Goal: Communication & Community: Answer question/provide support

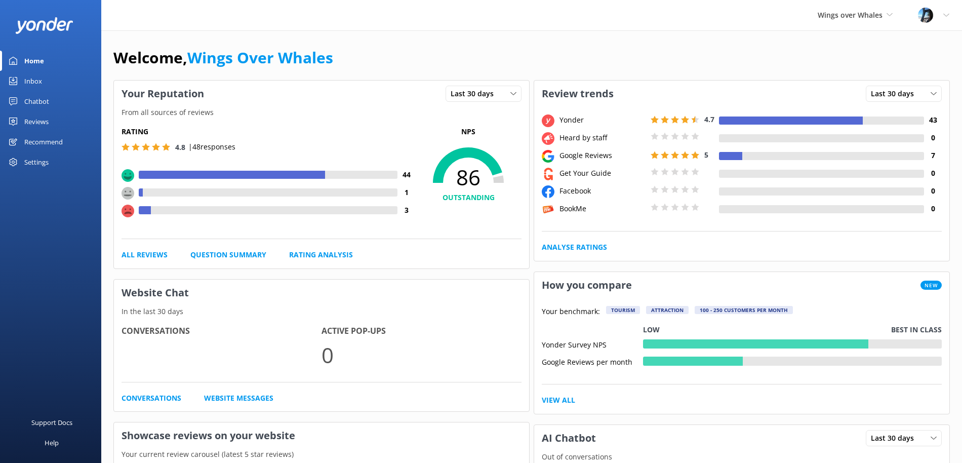
click at [44, 124] on div "Reviews" at bounding box center [36, 121] width 24 height 20
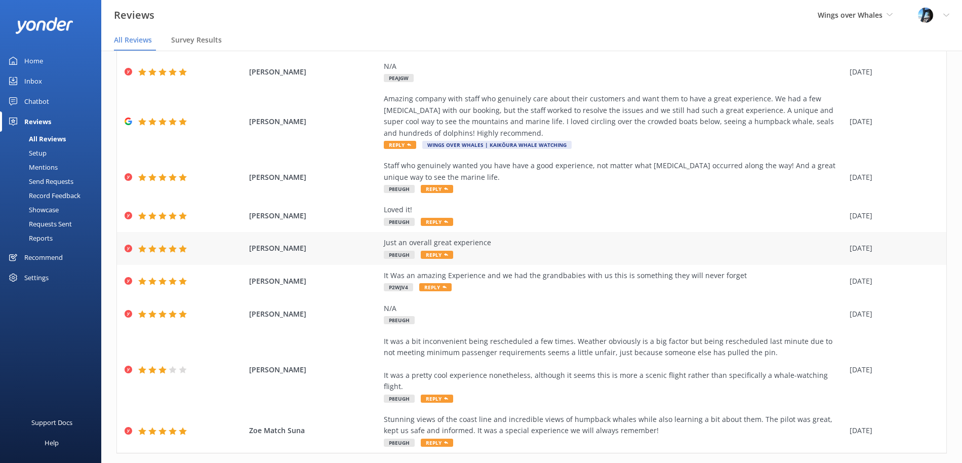
scroll to position [125, 0]
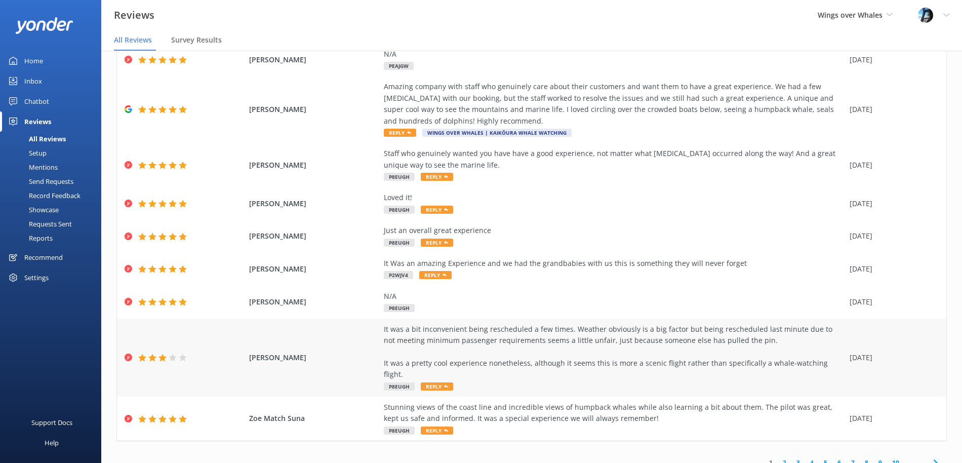
click at [622, 328] on div "It was a bit inconvenient being rescheduled a few times. Weather obviously is a…" at bounding box center [614, 352] width 461 height 57
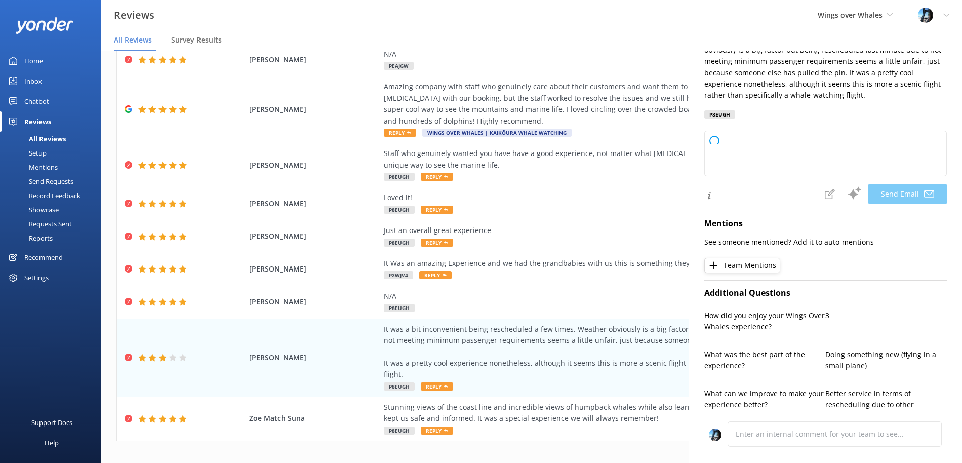
scroll to position [322, 0]
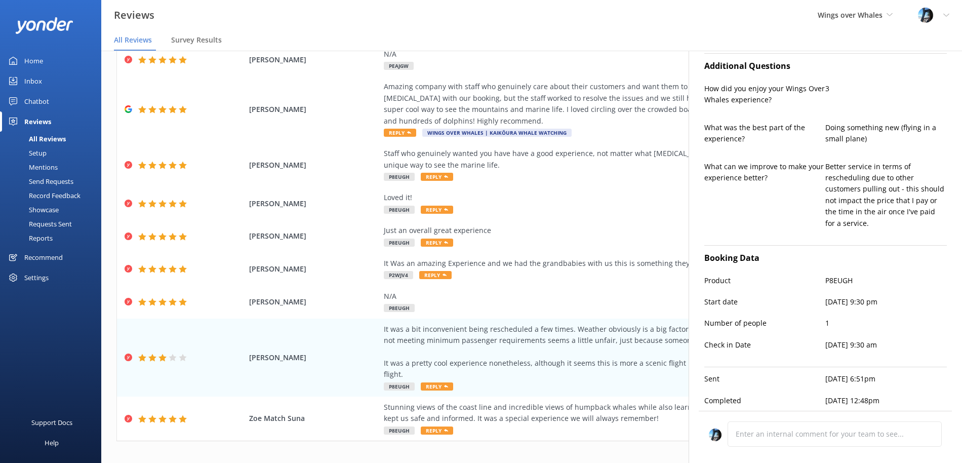
type textarea "Hi [PERSON_NAME], Thank you for sharing your feedback and for joining us on you…"
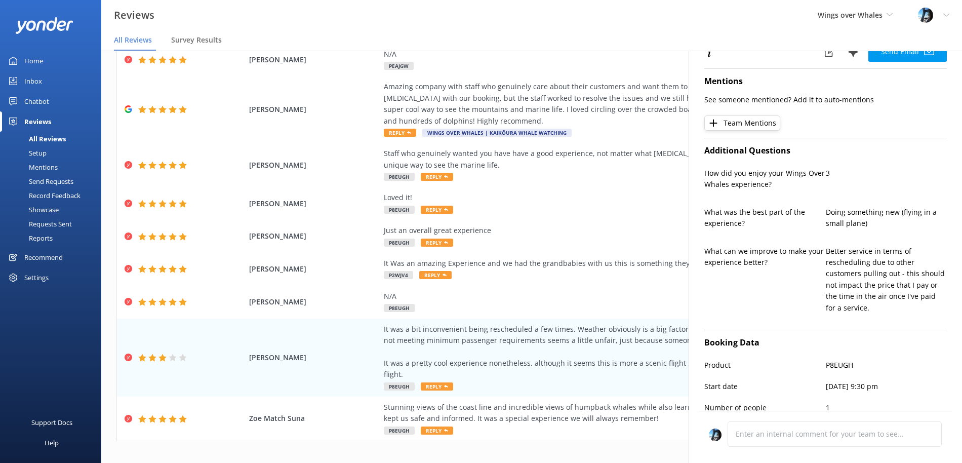
scroll to position [0, 0]
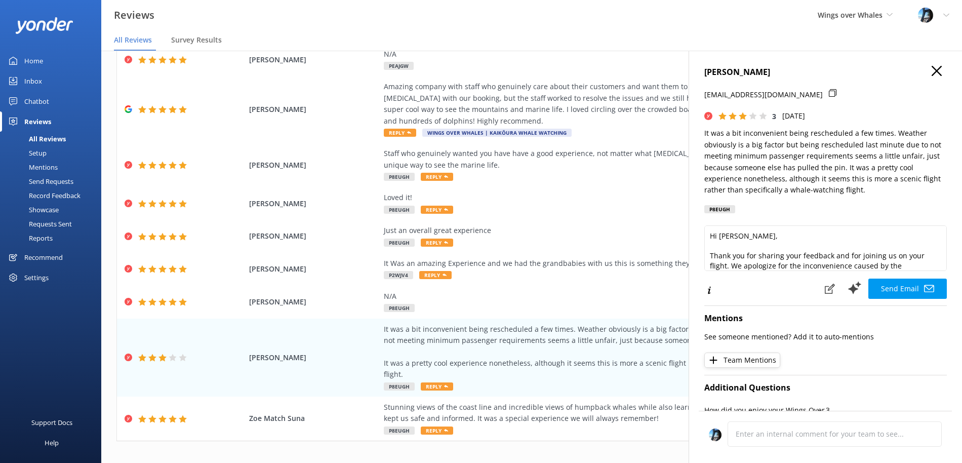
click at [934, 69] on icon "button" at bounding box center [937, 71] width 10 height 10
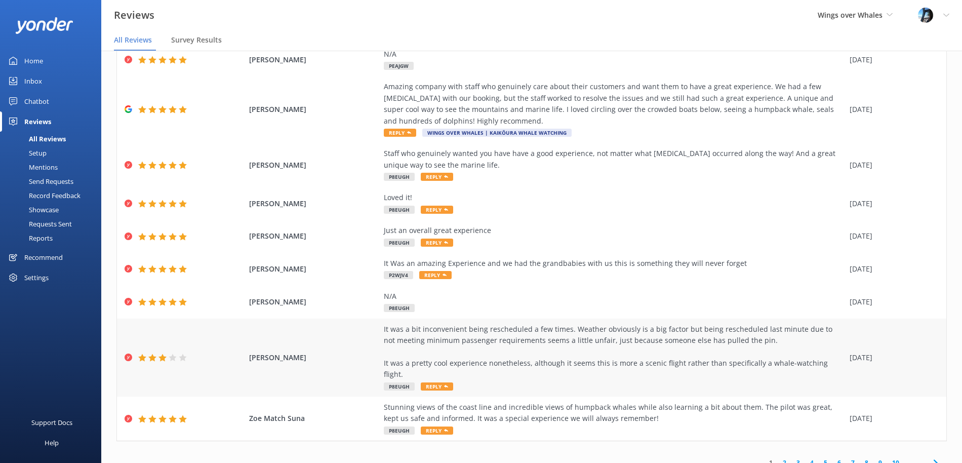
scroll to position [20, 0]
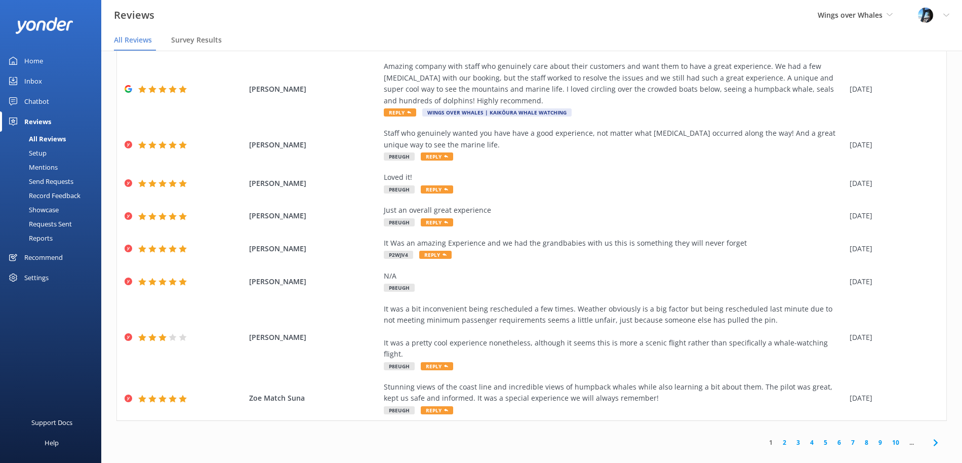
click at [784, 438] on link "2" at bounding box center [785, 443] width 14 height 10
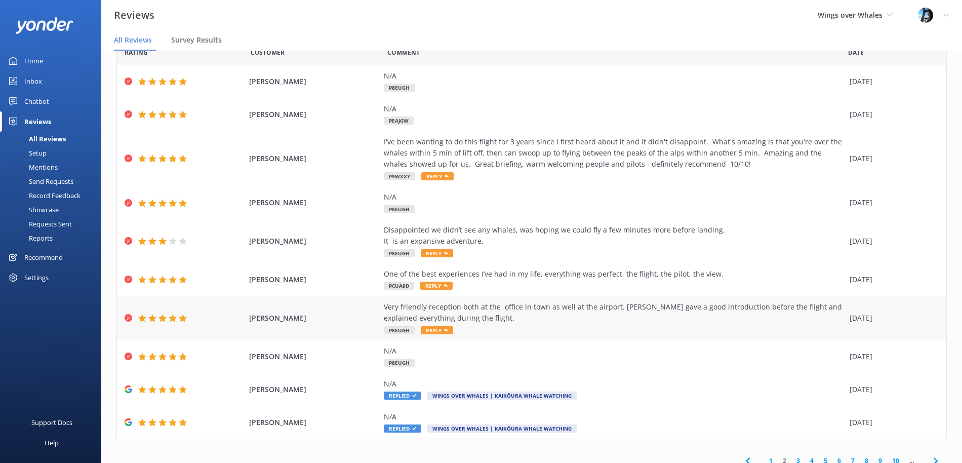
scroll to position [56, 0]
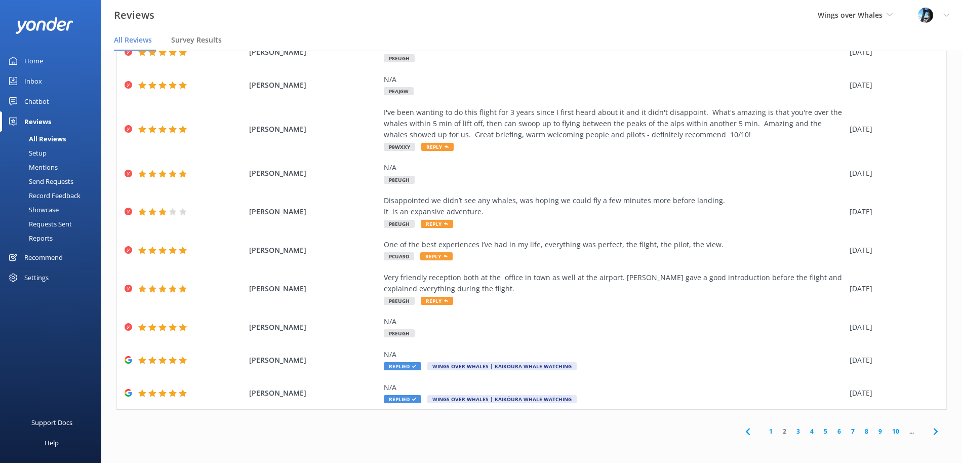
click at [798, 431] on link "3" at bounding box center [799, 431] width 14 height 10
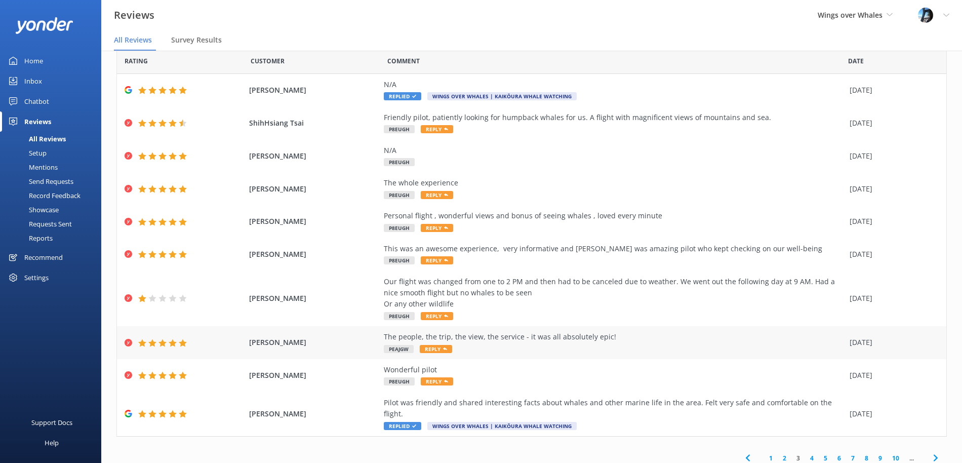
scroll to position [34, 0]
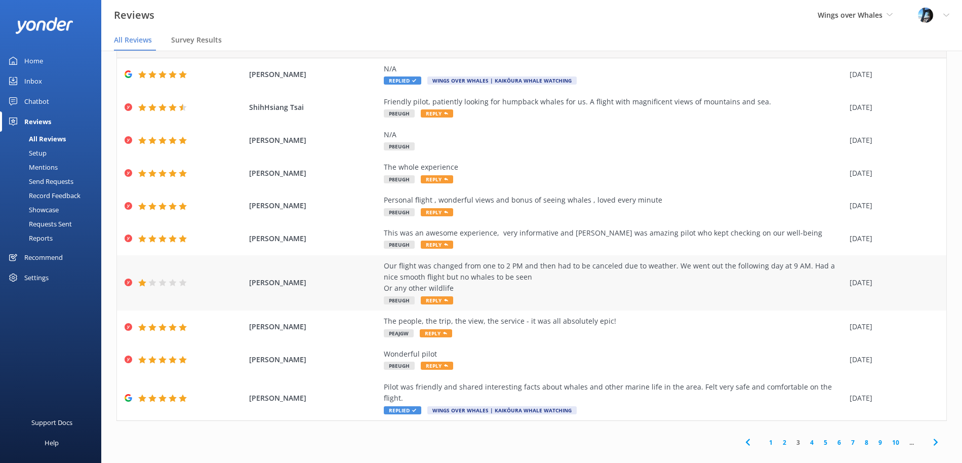
click at [703, 271] on div "Our flight was changed from one to 2 PM and then had to be canceled due to weat…" at bounding box center [614, 277] width 461 height 34
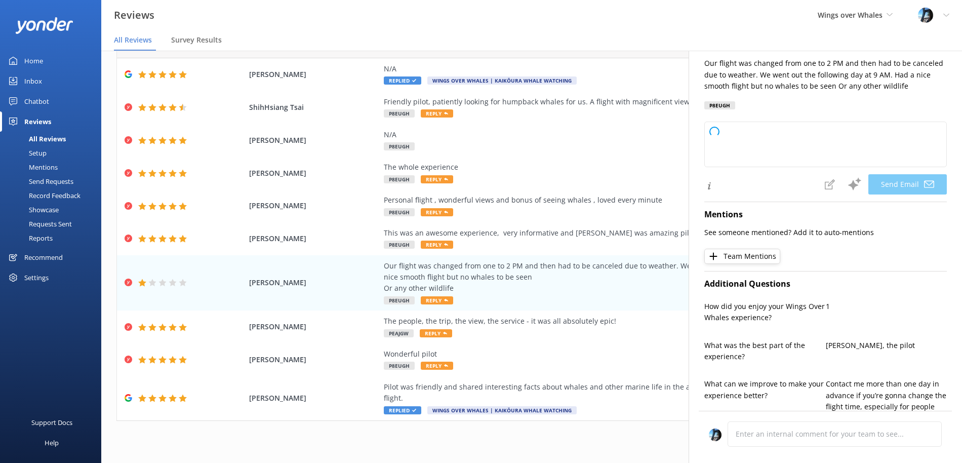
scroll to position [119, 0]
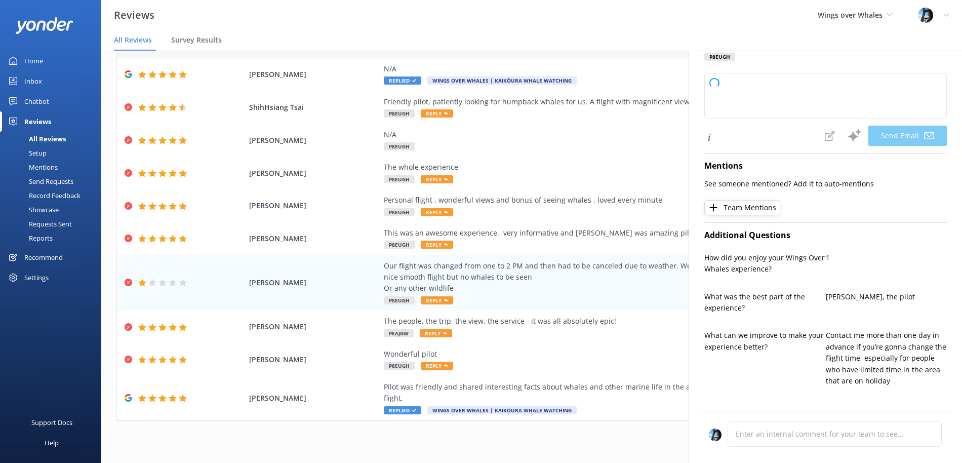
type textarea "Hi [PERSON_NAME], Thank you for sharing your experience. We’re sorry your tour …"
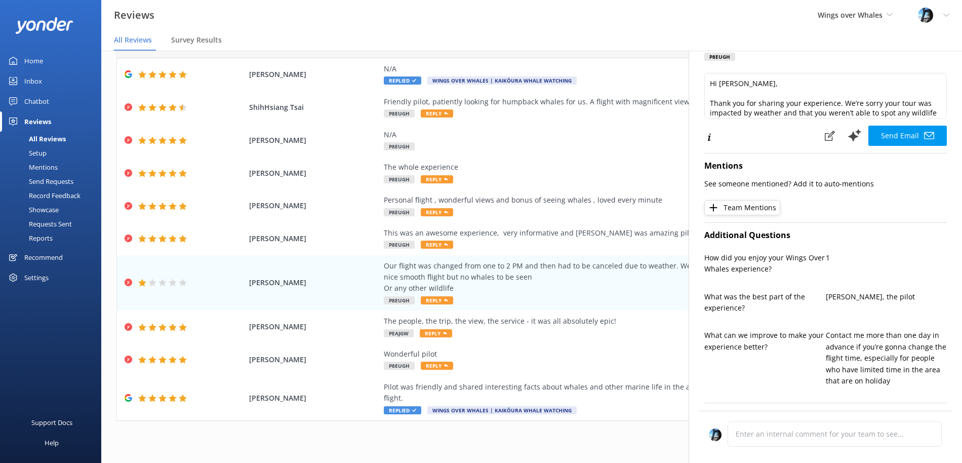
scroll to position [0, 0]
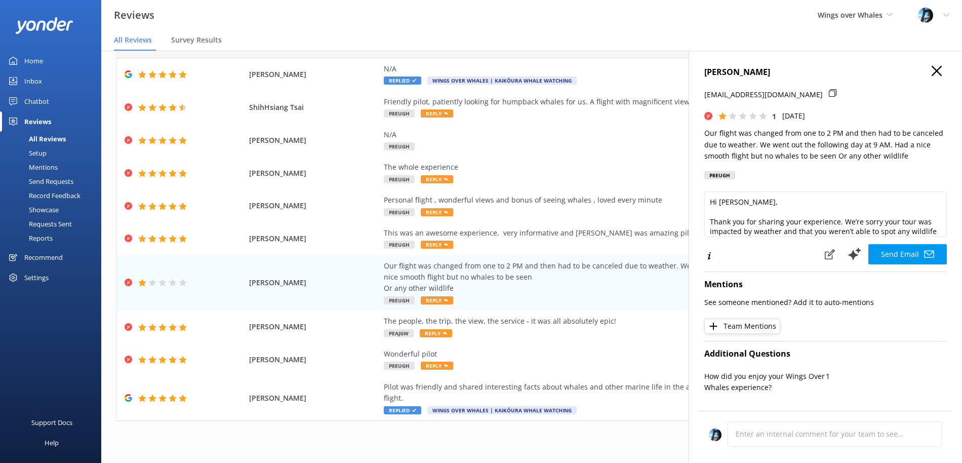
click at [937, 68] on icon "button" at bounding box center [937, 71] width 10 height 10
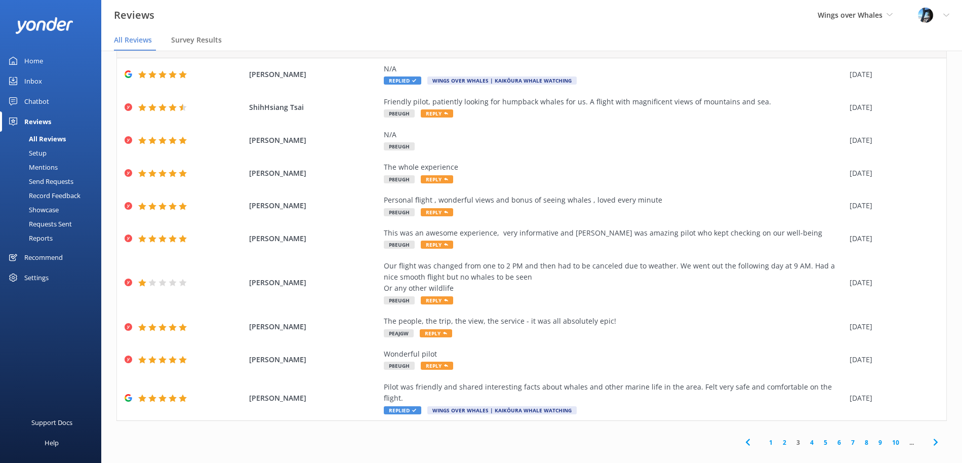
click at [773, 438] on link "1" at bounding box center [771, 443] width 14 height 10
